Goal: Check status

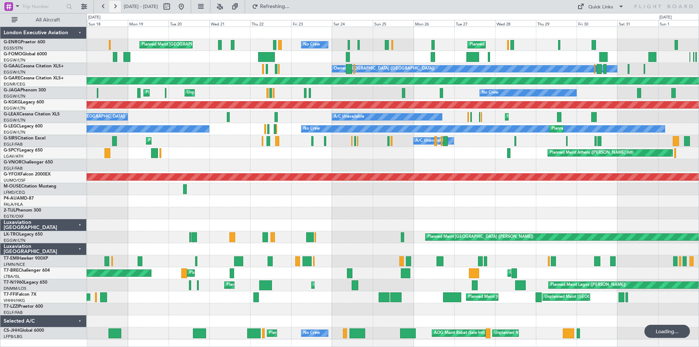
click at [118, 7] on button at bounding box center [115, 7] width 12 height 12
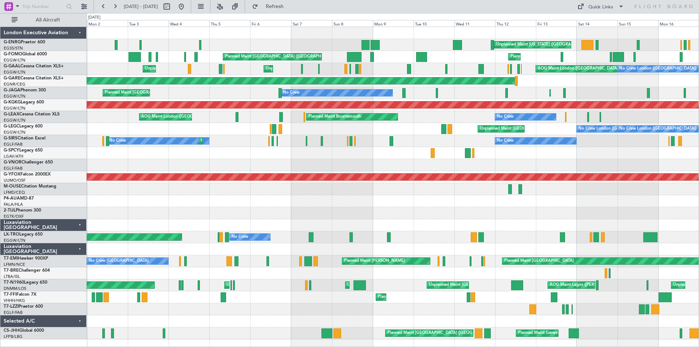
click at [377, 159] on div at bounding box center [393, 165] width 612 height 12
click at [117, 9] on button at bounding box center [115, 7] width 12 height 12
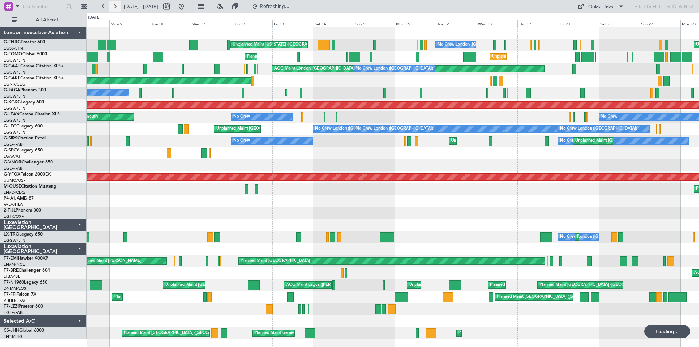
click at [117, 9] on button at bounding box center [115, 7] width 12 height 12
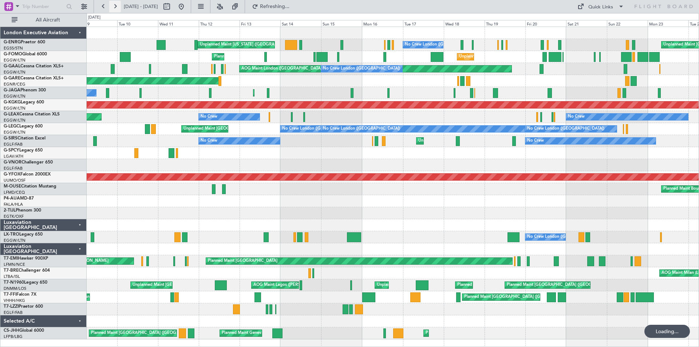
click at [117, 9] on button at bounding box center [115, 7] width 12 height 12
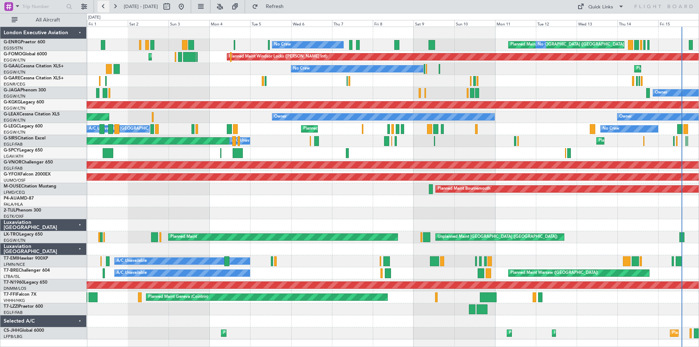
click at [101, 6] on button at bounding box center [104, 7] width 12 height 12
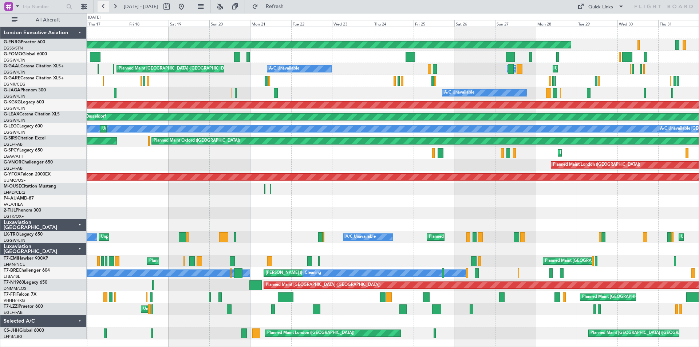
click at [101, 6] on button at bounding box center [104, 7] width 12 height 12
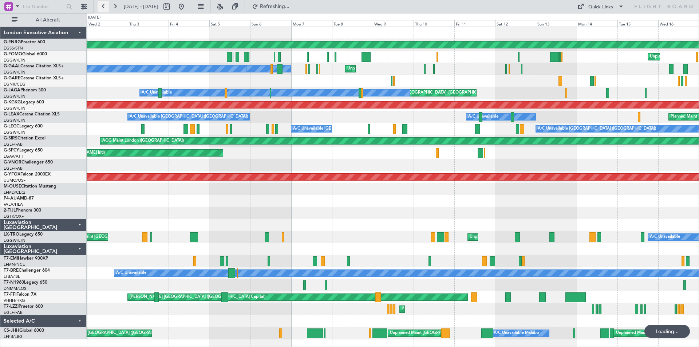
click at [102, 6] on button at bounding box center [104, 7] width 12 height 12
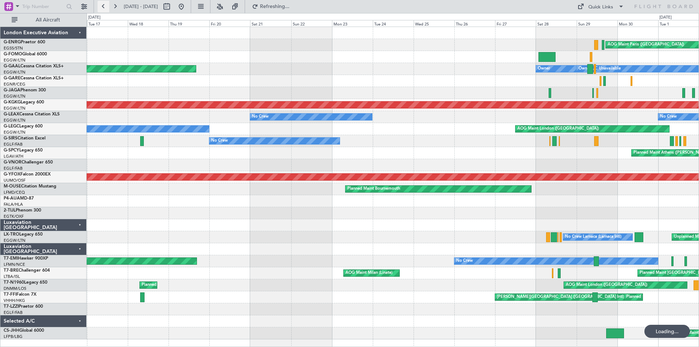
click at [102, 6] on button at bounding box center [104, 7] width 12 height 12
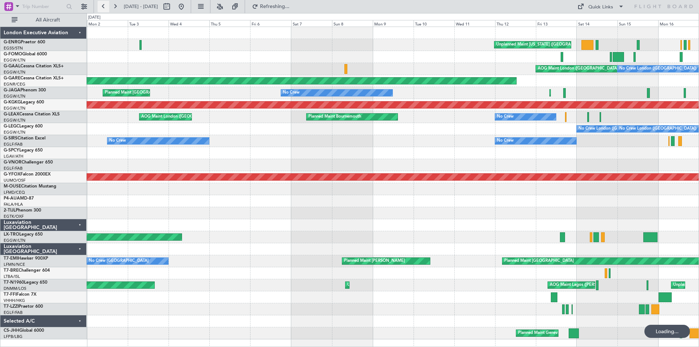
click at [102, 6] on button at bounding box center [104, 7] width 12 height 12
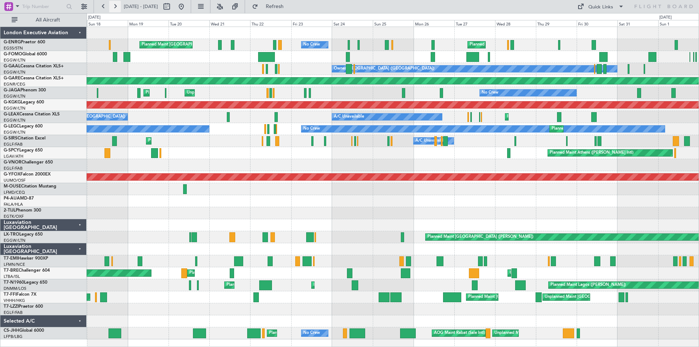
click at [116, 7] on button at bounding box center [115, 7] width 12 height 12
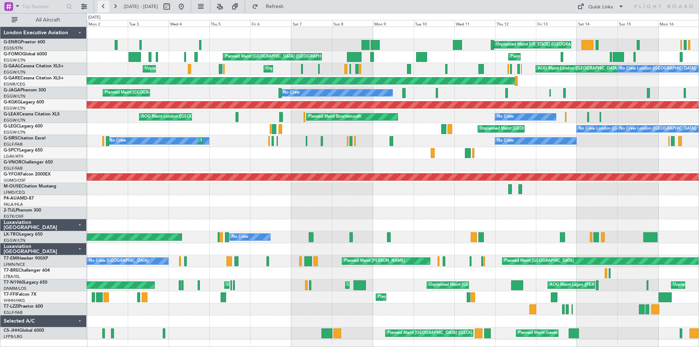
click at [104, 6] on button at bounding box center [104, 7] width 12 height 12
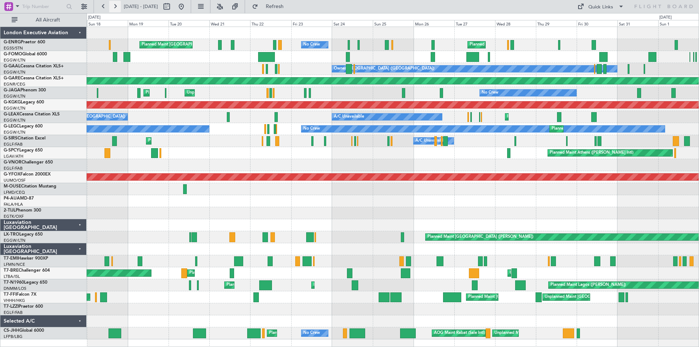
click at [115, 8] on button at bounding box center [115, 7] width 12 height 12
